Goal: Ask a question: Seek information or help from site administrators or community

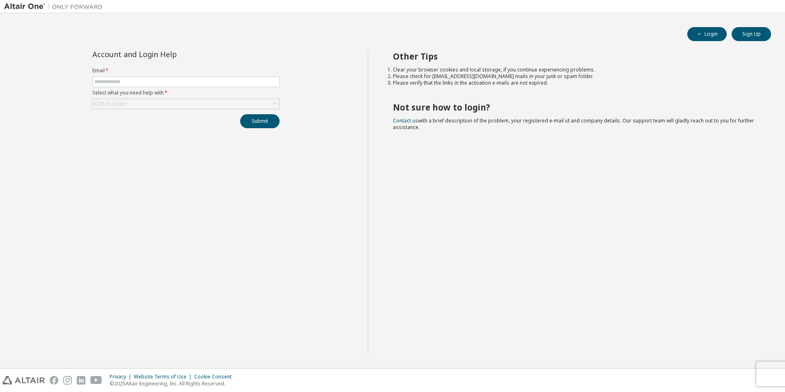
click at [182, 88] on form "Email * Select what you need help with * Click to select" at bounding box center [185, 88] width 187 height 42
click at [176, 85] on input "text" at bounding box center [185, 81] width 183 height 7
type input "**********"
click at [172, 98] on form "**********" at bounding box center [185, 88] width 187 height 42
click at [172, 102] on div "Click to select" at bounding box center [186, 104] width 186 height 10
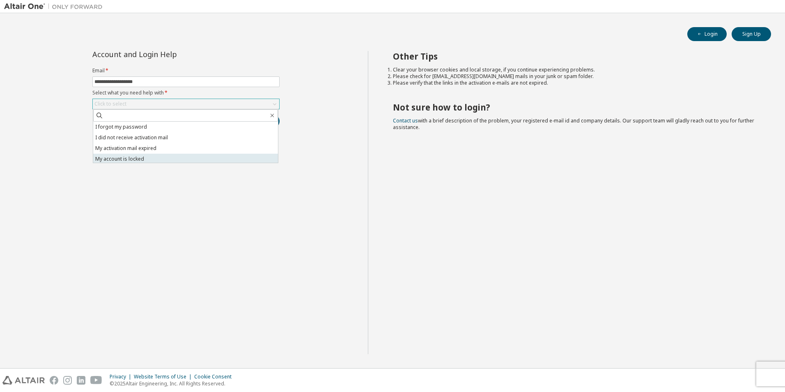
click at [131, 158] on li "My account is locked" at bounding box center [185, 159] width 185 height 11
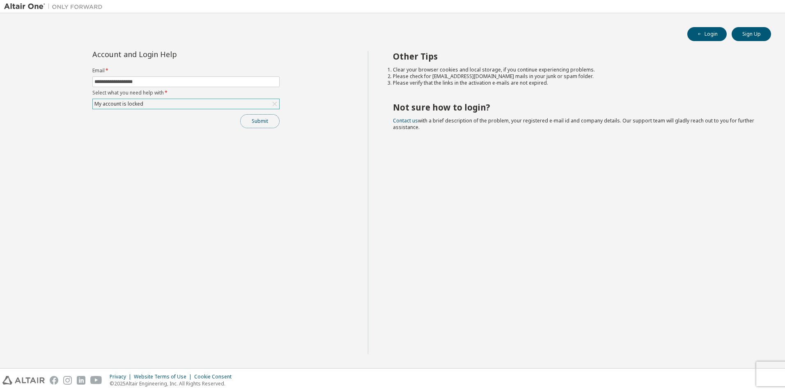
click at [245, 116] on button "Submit" at bounding box center [259, 121] width 39 height 14
click at [406, 120] on link "Contact us" at bounding box center [405, 120] width 25 height 7
click at [398, 121] on link "Contact us" at bounding box center [405, 120] width 25 height 7
click at [398, 122] on link "Contact us" at bounding box center [405, 120] width 25 height 7
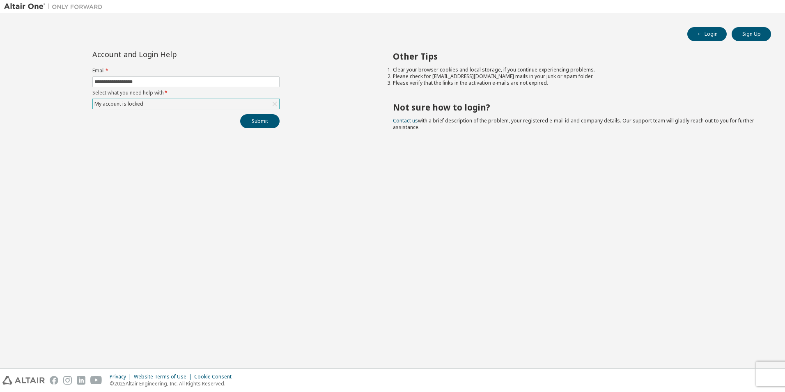
click at [156, 106] on div "My account is locked" at bounding box center [186, 104] width 186 height 10
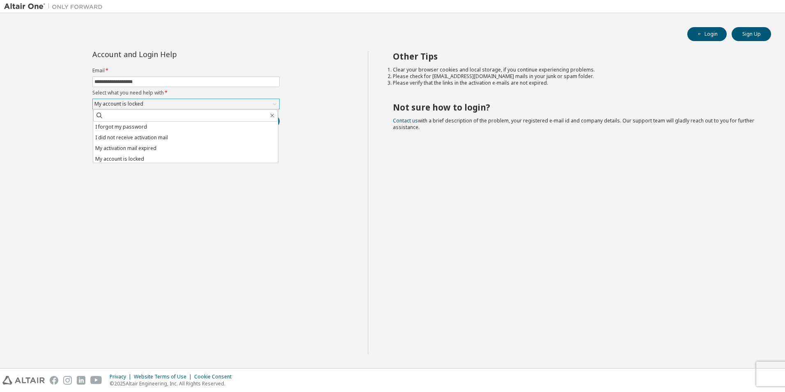
click at [156, 106] on div "My account is locked" at bounding box center [186, 104] width 186 height 10
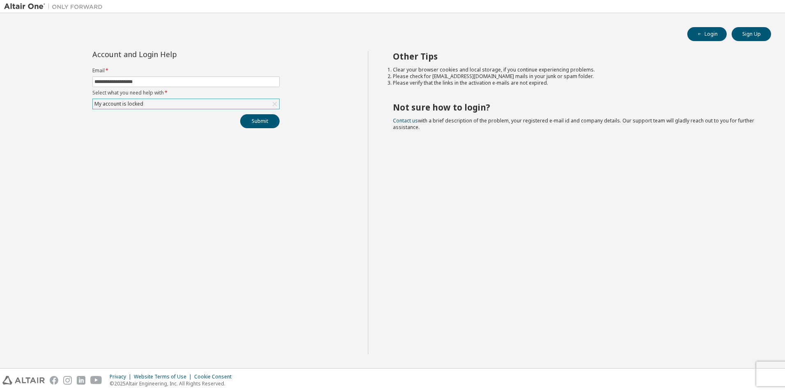
click at [156, 106] on div "My account is locked" at bounding box center [186, 104] width 186 height 10
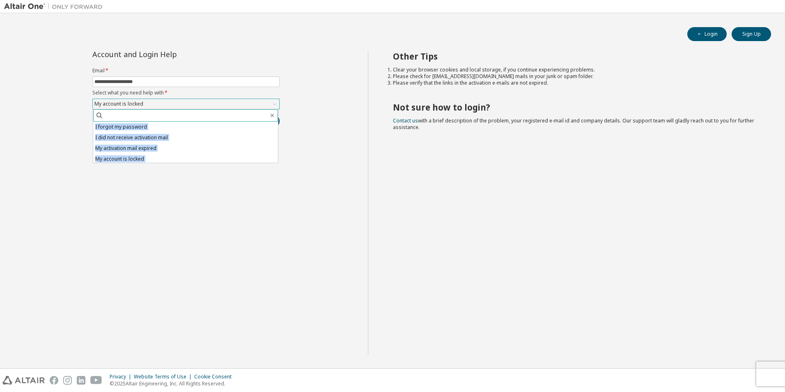
click at [156, 110] on span at bounding box center [185, 115] width 185 height 12
click at [388, 124] on div "Other Tips Clear your browser cookies and local storage, if you continue experi…" at bounding box center [574, 202] width 413 height 303
